Goal: Find specific page/section: Find specific page/section

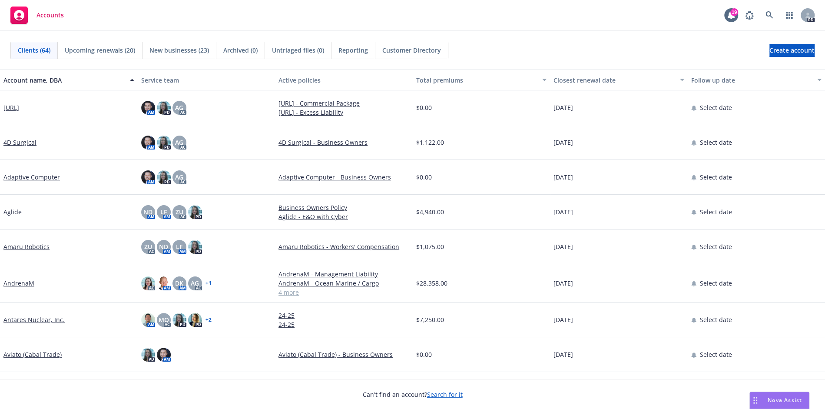
click at [18, 214] on link "Aglide" at bounding box center [12, 211] width 18 height 9
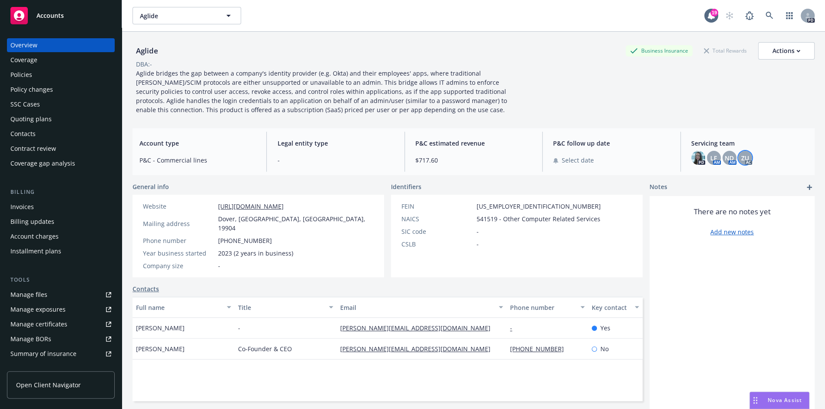
click at [746, 155] on span "ZU" at bounding box center [745, 157] width 8 height 9
click at [711, 156] on span "LF" at bounding box center [713, 157] width 7 height 9
click at [624, 66] on div "DBA: -" at bounding box center [473, 63] width 682 height 9
click at [743, 161] on span "ZU" at bounding box center [745, 157] width 8 height 9
